Goal: Task Accomplishment & Management: Manage account settings

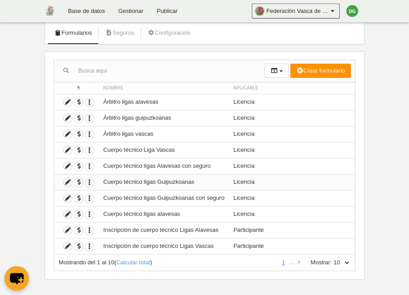
scroll to position [58, 0]
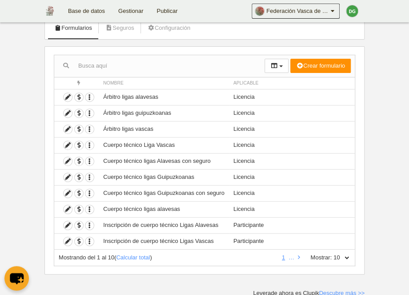
click at [332, 253] on select "10 25 50 100 500" at bounding box center [341, 257] width 19 height 8
select select "25"
click option "25" at bounding box center [0, 0] width 0 height 0
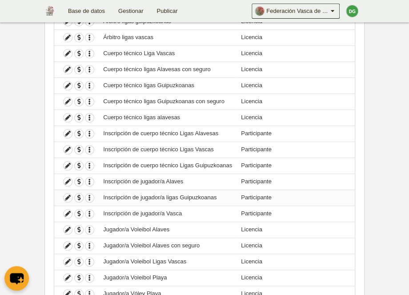
scroll to position [104, 0]
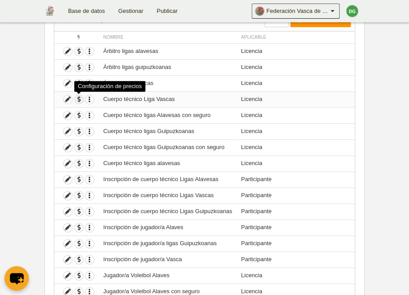
click at [82, 100] on span "button" at bounding box center [79, 99] width 8 height 8
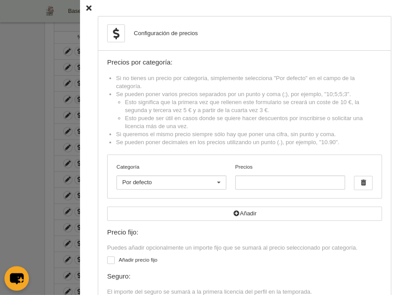
scroll to position [79, 0]
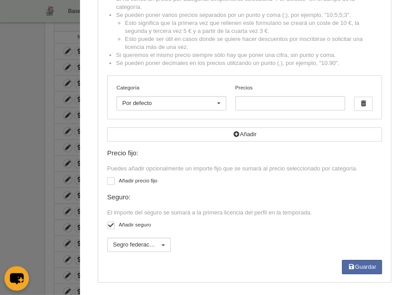
click at [168, 245] on div at bounding box center [163, 245] width 14 height 14
click at [325, 104] on input "Precios" at bounding box center [290, 103] width 110 height 14
click at [133, 181] on label "Añadir precio fijo" at bounding box center [244, 182] width 275 height 10
click at [113, 181] on input "checkbox" at bounding box center [111, 182] width 6 height 6
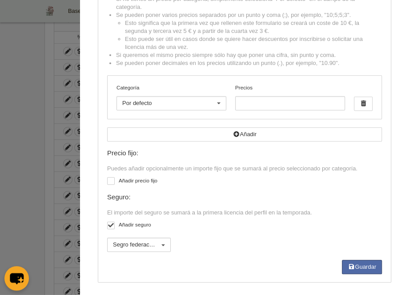
checkbox input "true"
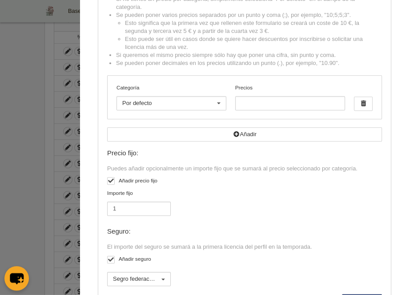
click at [161, 207] on input "1" at bounding box center [139, 208] width 64 height 14
click at [161, 207] on input "2" at bounding box center [139, 208] width 64 height 14
click at [161, 207] on input "3" at bounding box center [139, 208] width 64 height 14
type input "4"
click at [162, 207] on input "4" at bounding box center [139, 208] width 64 height 14
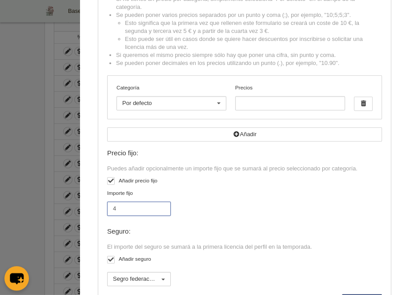
drag, startPoint x: 125, startPoint y: 211, endPoint x: 116, endPoint y: 191, distance: 22.3
click at [107, 207] on input "4" at bounding box center [139, 208] width 64 height 14
click at [110, 181] on div at bounding box center [111, 181] width 8 height 8
click at [110, 181] on input "checkbox" at bounding box center [111, 182] width 6 height 6
checkbox input "false"
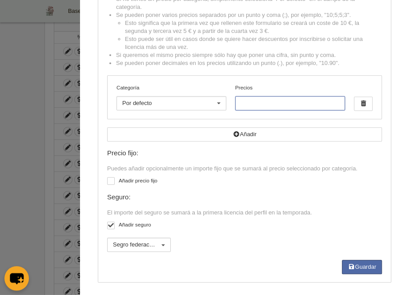
click at [253, 105] on input "Precios" at bounding box center [290, 103] width 110 height 14
type input "45"
click at [356, 270] on button "Guardar" at bounding box center [362, 267] width 40 height 14
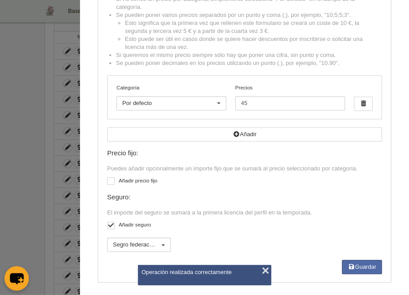
click at [266, 271] on button "×" at bounding box center [265, 270] width 13 height 13
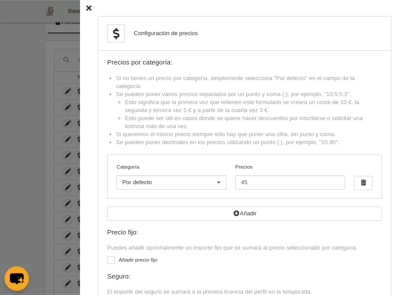
scroll to position [12, 0]
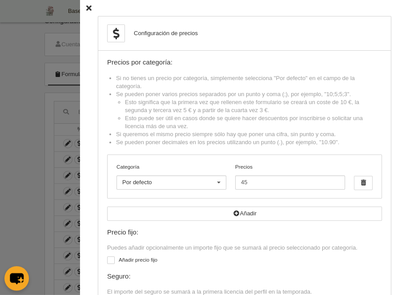
click at [88, 5] on icon at bounding box center [88, 8] width 5 height 6
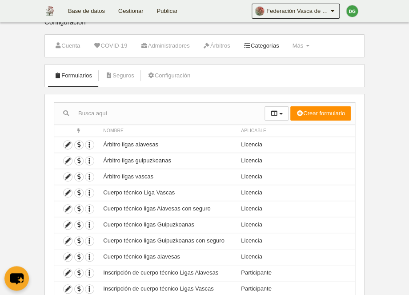
scroll to position [0, 0]
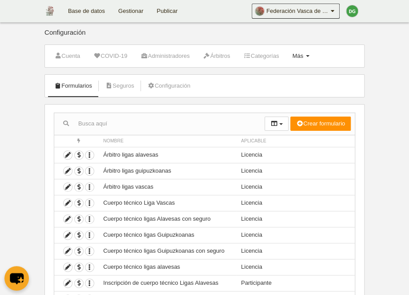
click at [314, 52] on link "Más Menú" at bounding box center [300, 55] width 27 height 13
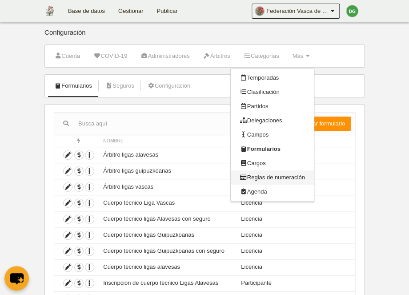
click at [277, 176] on link "Reglas de numeración" at bounding box center [272, 177] width 83 height 14
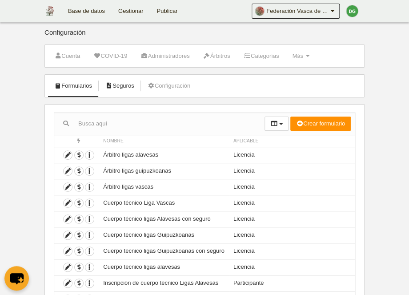
click at [123, 82] on link "Seguros" at bounding box center [119, 85] width 39 height 13
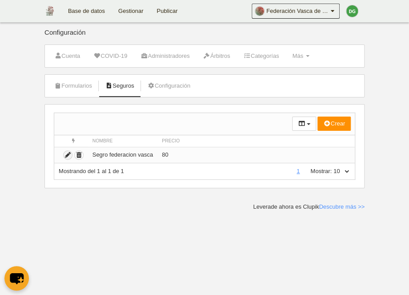
click at [67, 153] on icon "submit" at bounding box center [68, 155] width 8 height 8
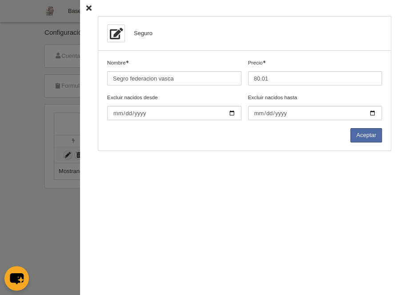
click at [374, 76] on input "80.01" at bounding box center [315, 78] width 134 height 14
drag, startPoint x: 273, startPoint y: 78, endPoint x: 225, endPoint y: 75, distance: 47.7
click at [248, 75] on input "80.01" at bounding box center [315, 78] width 134 height 14
type input "9"
type input "90"
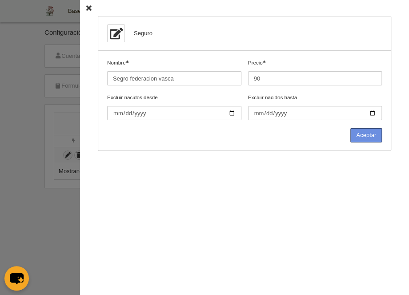
click at [357, 134] on button "Aceptar" at bounding box center [366, 135] width 32 height 14
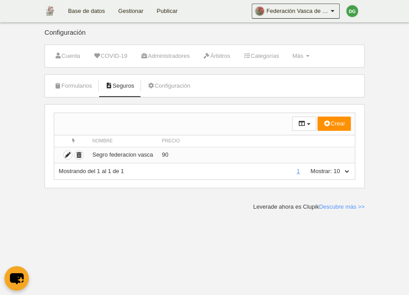
click at [63, 153] on td at bounding box center [71, 155] width 34 height 16
click at [66, 153] on icon "submit" at bounding box center [68, 155] width 8 height 8
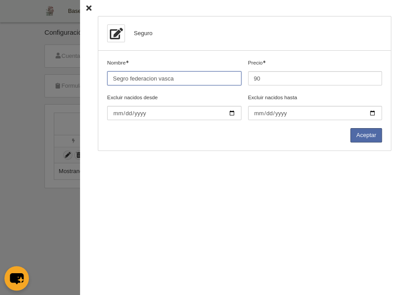
click at [123, 78] on input "Nombre" at bounding box center [174, 78] width 134 height 14
type input "Seguro federacion vasca"
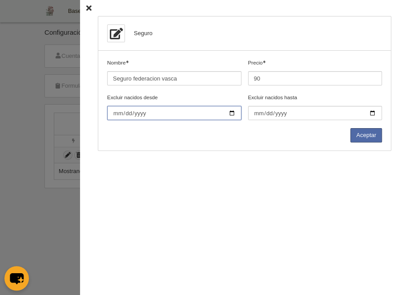
click at [177, 107] on input "Excluir nacidos desde" at bounding box center [174, 113] width 134 height 14
click at [366, 137] on button "Aceptar" at bounding box center [366, 135] width 32 height 14
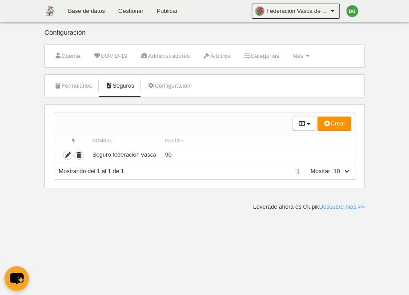
click at [128, 12] on link "Gestionar" at bounding box center [131, 11] width 38 height 22
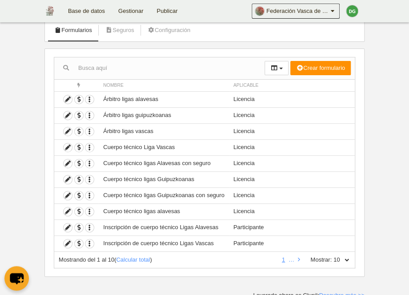
scroll to position [58, 0]
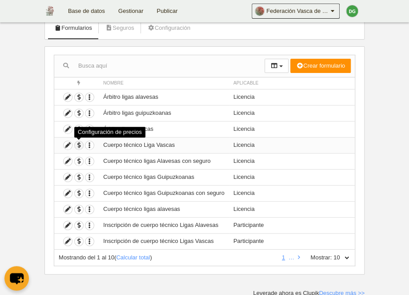
click at [78, 145] on span "button" at bounding box center [79, 145] width 8 height 8
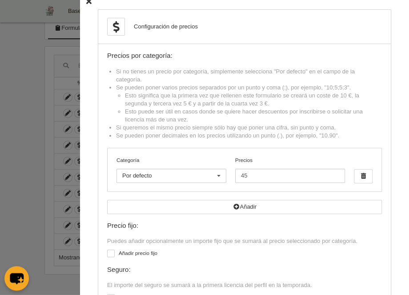
scroll to position [0, 0]
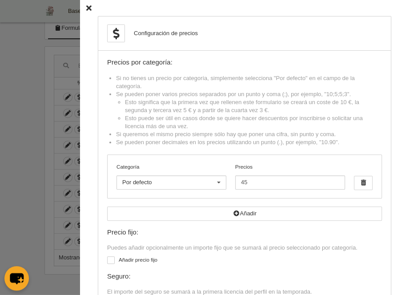
click at [88, 7] on icon at bounding box center [88, 8] width 5 height 6
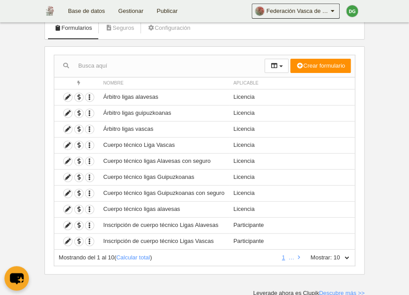
click at [296, 253] on li at bounding box center [299, 257] width 6 height 8
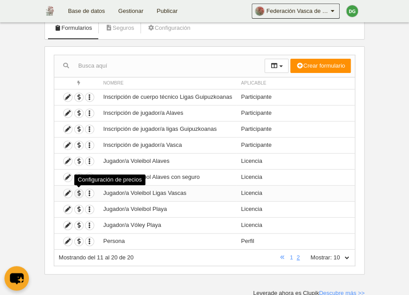
click at [79, 194] on span "button" at bounding box center [79, 193] width 8 height 8
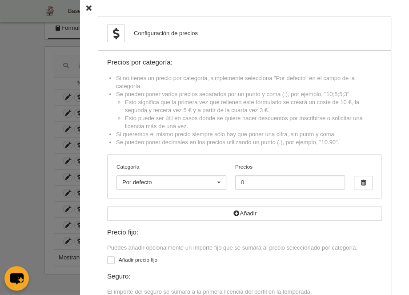
click at [86, 9] on div "Configuración de precios Precios por categoría: Si no tienes un precio por cate…" at bounding box center [244, 189] width 329 height 378
click at [91, 8] on icon at bounding box center [88, 8] width 5 height 6
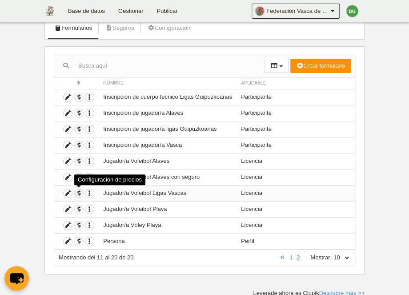
click at [80, 192] on span "button" at bounding box center [79, 193] width 8 height 8
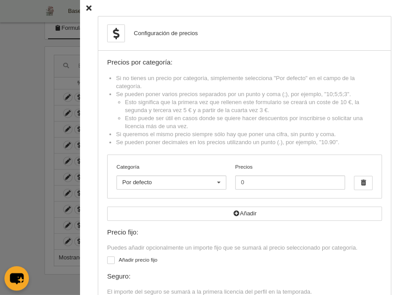
click at [90, 6] on icon at bounding box center [88, 8] width 5 height 6
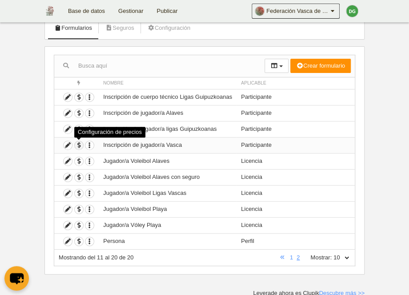
click at [75, 145] on span "button" at bounding box center [79, 145] width 8 height 8
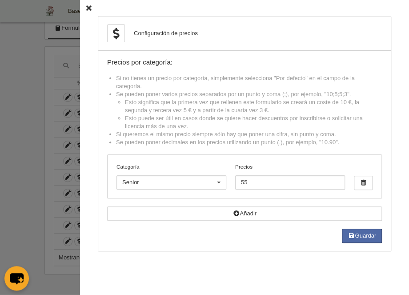
click at [90, 5] on icon at bounding box center [88, 8] width 5 height 6
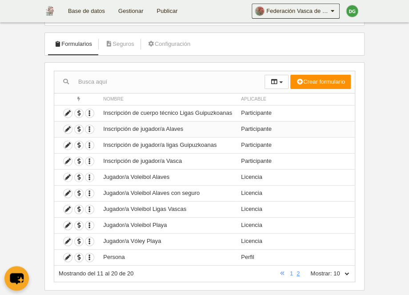
scroll to position [58, 0]
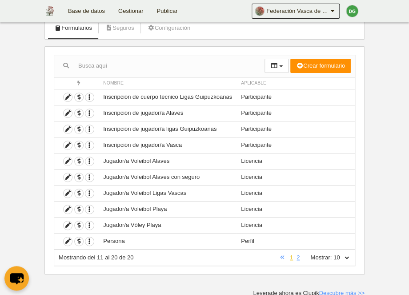
click at [288, 255] on link "1" at bounding box center [291, 257] width 7 height 7
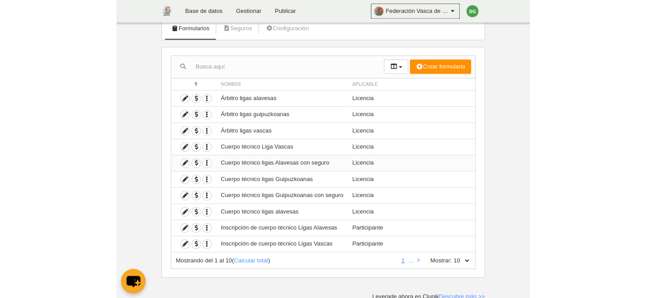
scroll to position [0, 0]
